Goal: Information Seeking & Learning: Learn about a topic

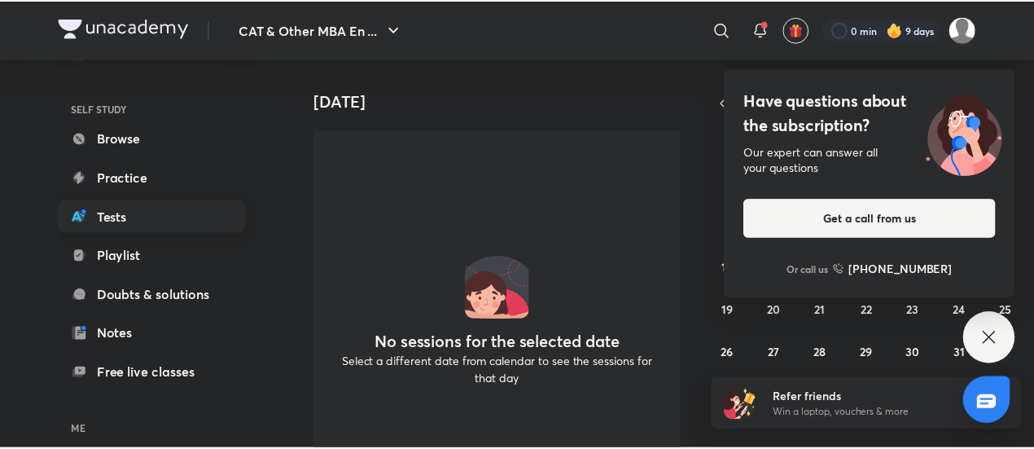
scroll to position [205, 0]
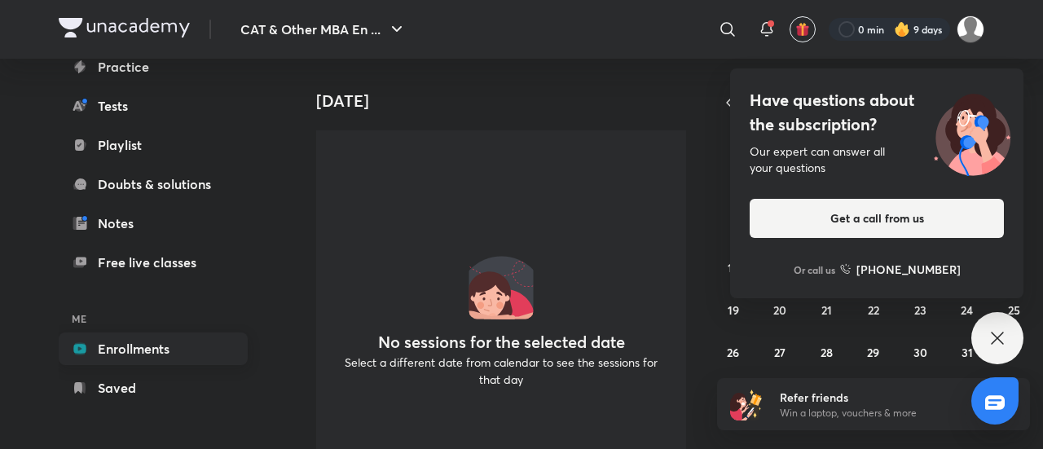
click at [124, 345] on link "Enrollments" at bounding box center [153, 348] width 189 height 33
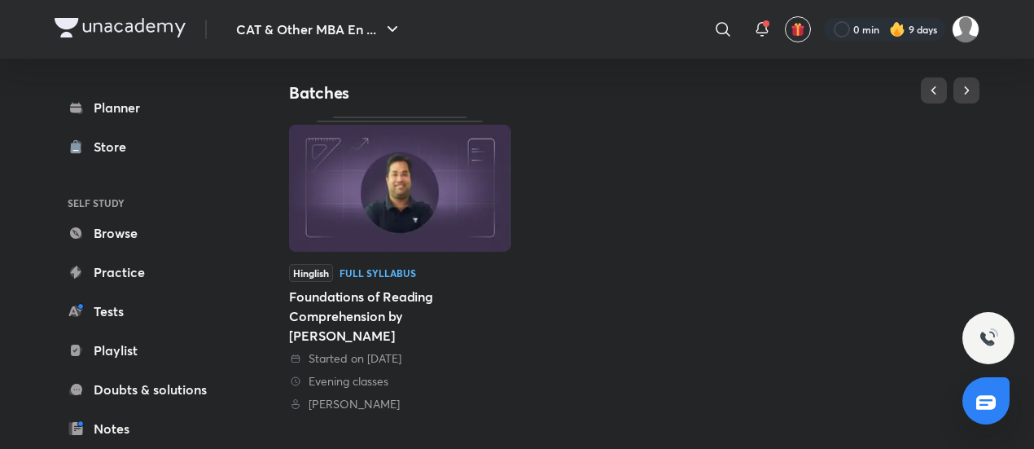
scroll to position [407, 0]
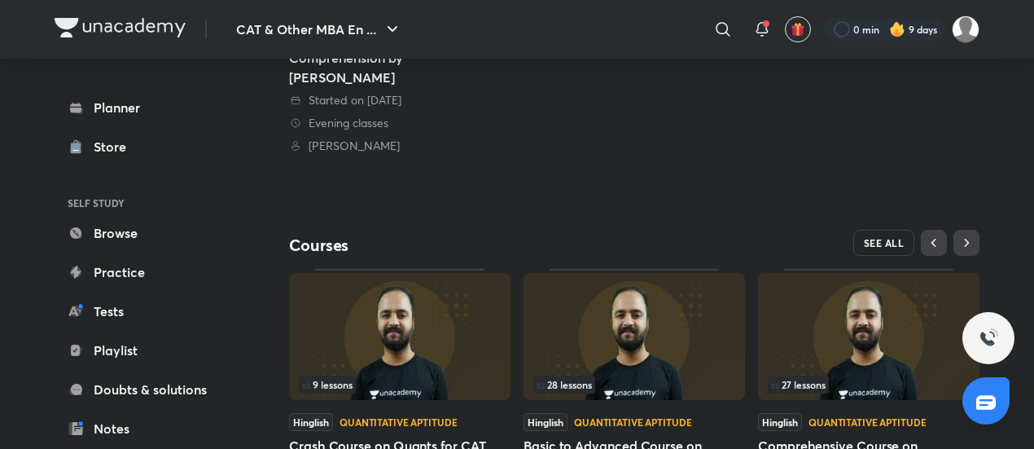
click at [899, 237] on span "SEE ALL" at bounding box center [884, 242] width 41 height 11
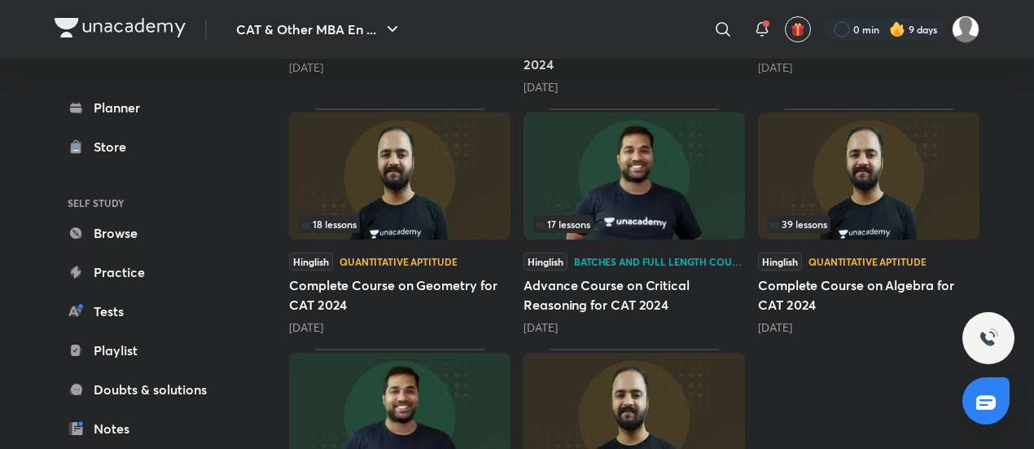
scroll to position [489, 0]
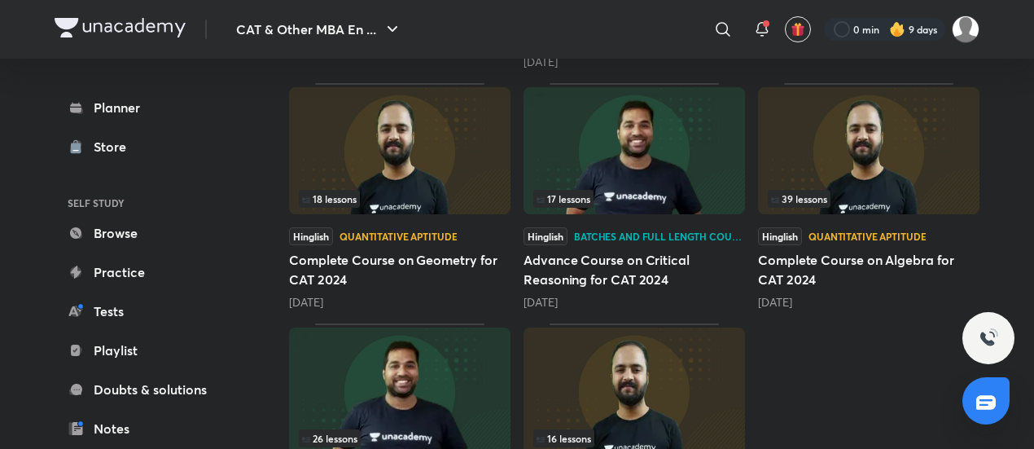
click at [468, 148] on img at bounding box center [400, 150] width 222 height 127
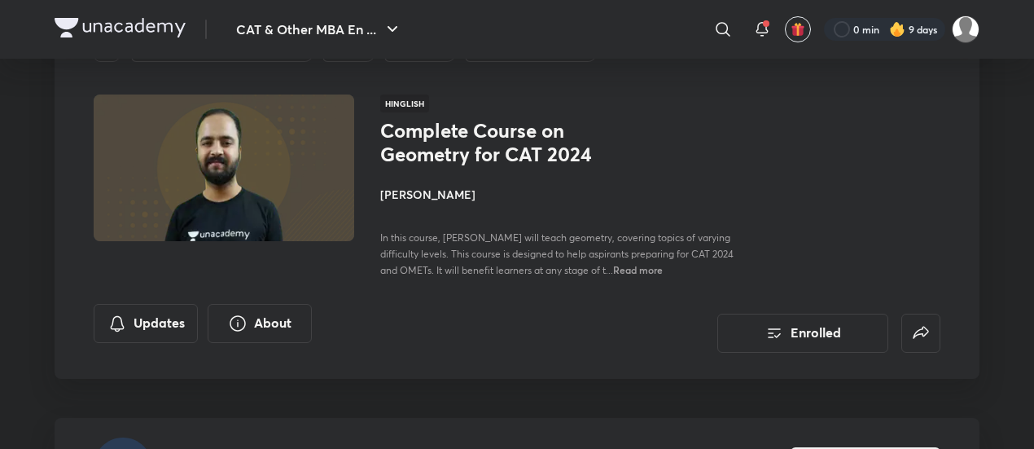
scroll to position [326, 0]
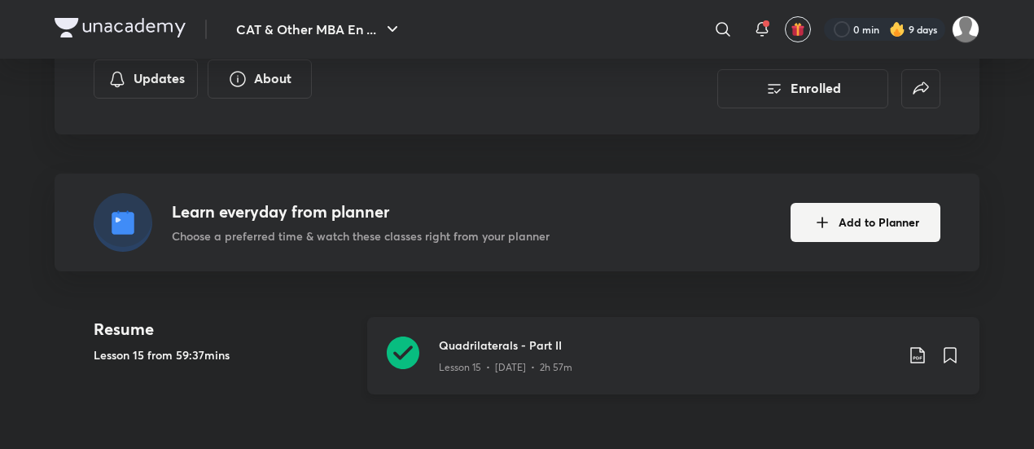
click at [397, 351] on icon at bounding box center [403, 352] width 33 height 33
